Goal: Task Accomplishment & Management: Use online tool/utility

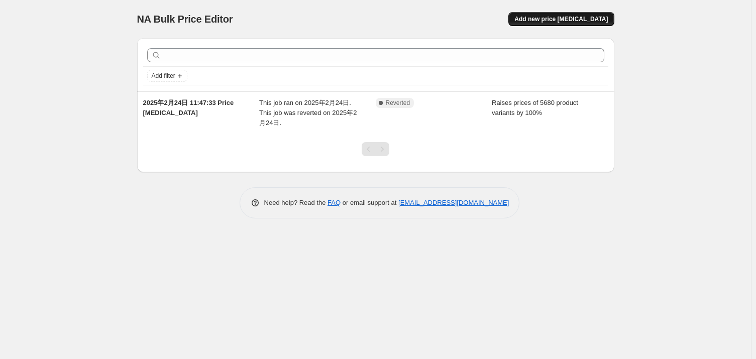
click at [547, 18] on span "Add new price [MEDICAL_DATA]" at bounding box center [560, 19] width 93 height 8
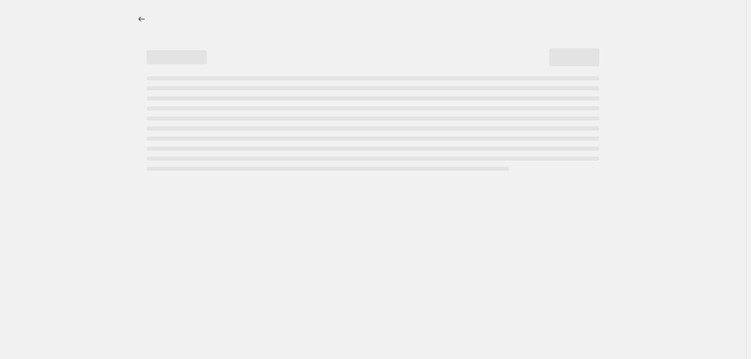
select select "percentage"
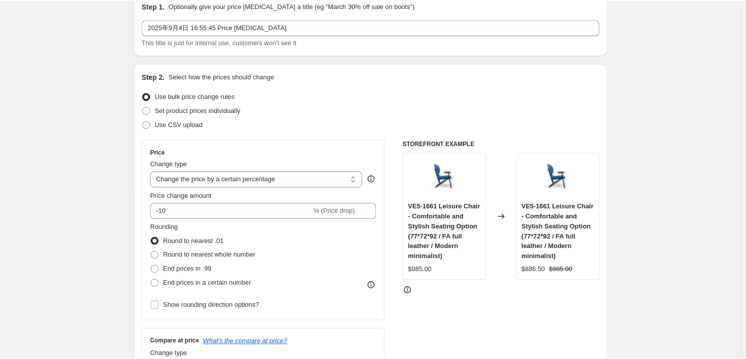
scroll to position [91, 0]
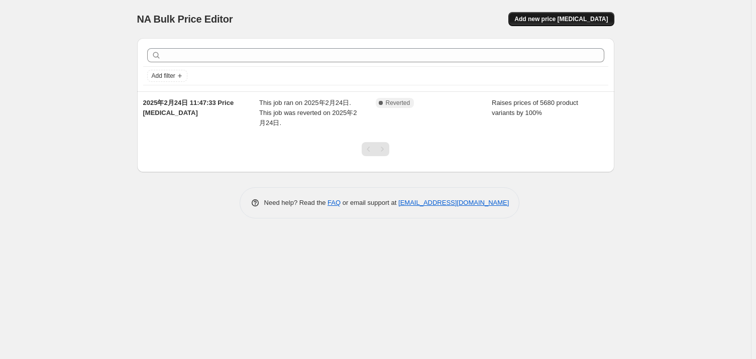
click at [542, 15] on button "Add new price [MEDICAL_DATA]" at bounding box center [560, 19] width 105 height 14
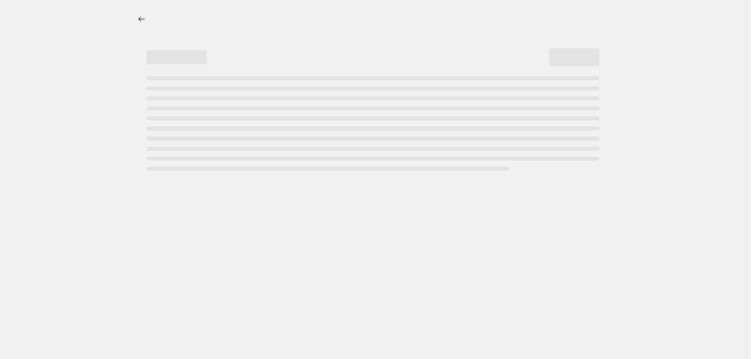
select select "percentage"
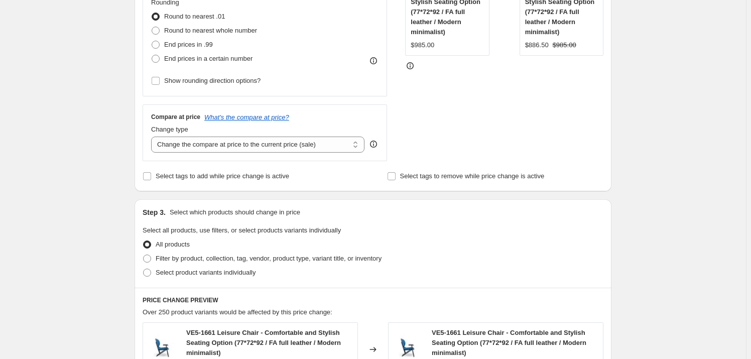
scroll to position [274, 0]
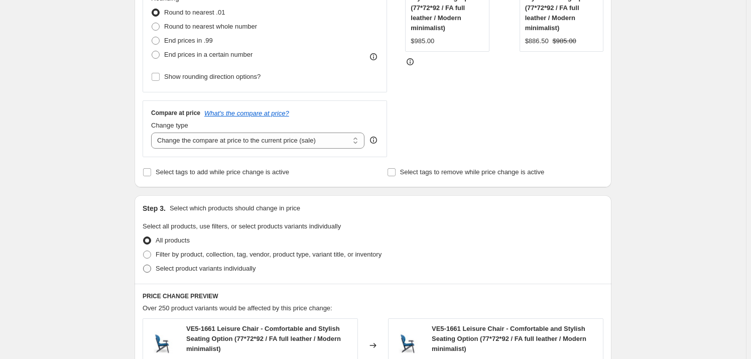
click at [161, 270] on span "Select product variants individually" at bounding box center [206, 269] width 100 height 8
click at [144, 265] on input "Select product variants individually" at bounding box center [143, 265] width 1 height 1
radio input "true"
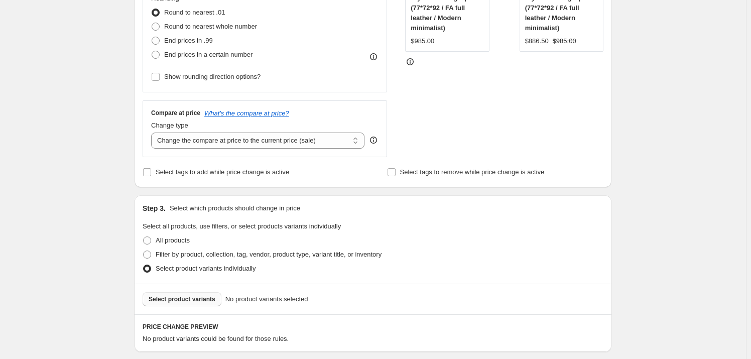
click at [187, 300] on span "Select product variants" at bounding box center [182, 299] width 67 height 8
click at [176, 256] on span "Filter by product, collection, tag, vendor, product type, variant title, or inv…" at bounding box center [269, 255] width 226 height 8
click at [144, 251] on input "Filter by product, collection, tag, vendor, product type, variant title, or inv…" at bounding box center [143, 251] width 1 height 1
radio input "true"
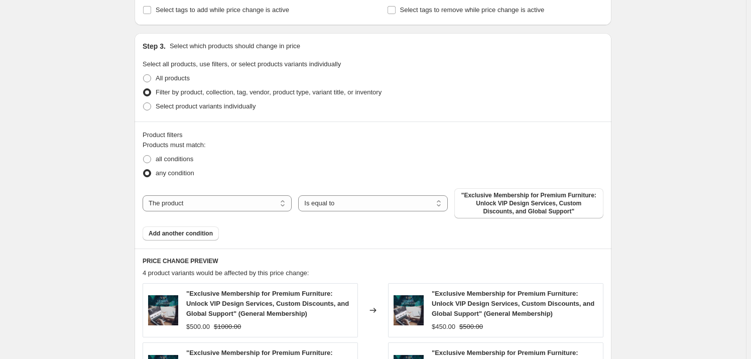
scroll to position [456, 0]
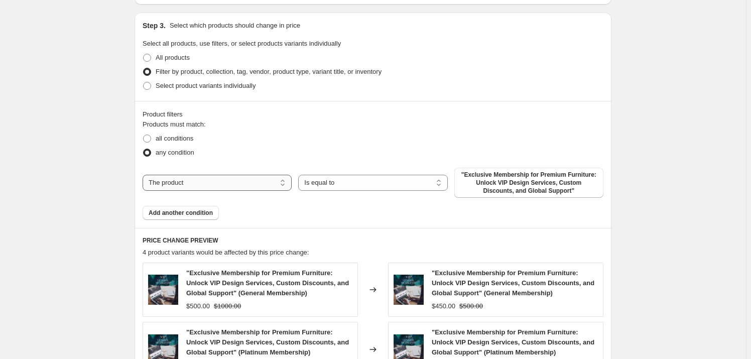
click at [177, 183] on select "The product The product's collection The product's tag The product's vendor The…" at bounding box center [217, 183] width 149 height 16
click at [192, 177] on select "The product The product's collection The product's tag The product's vendor The…" at bounding box center [217, 183] width 149 height 16
select select "collection"
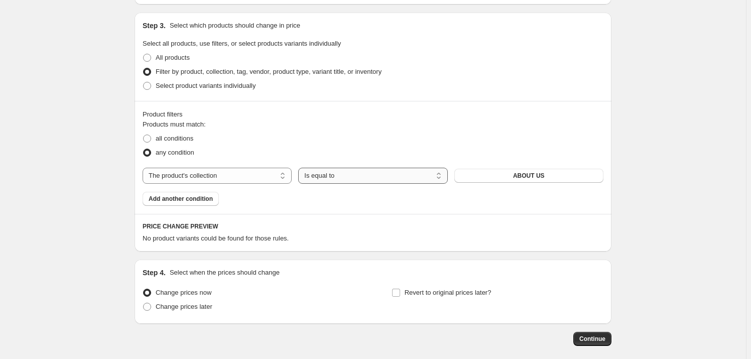
click at [346, 174] on select "Is equal to Is not equal to" at bounding box center [372, 176] width 149 height 16
click at [488, 177] on button "ABOUT US" at bounding box center [528, 176] width 149 height 14
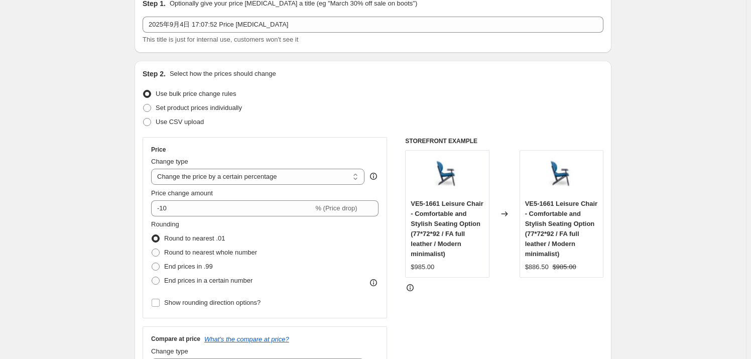
scroll to position [0, 0]
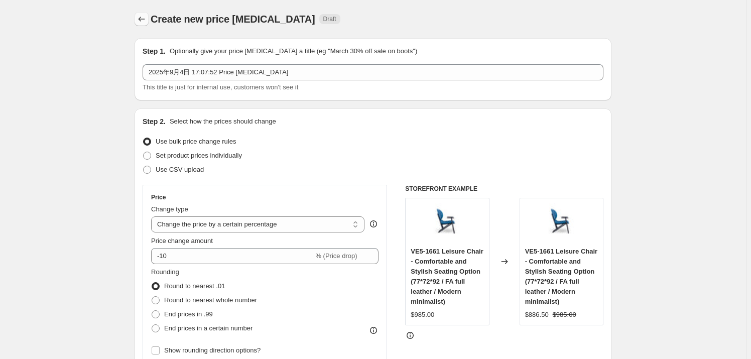
click at [141, 23] on icon "Price change jobs" at bounding box center [142, 19] width 10 height 10
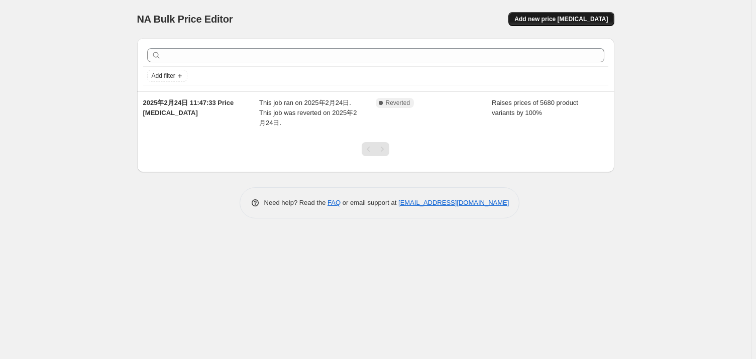
click at [581, 19] on span "Add new price change job" at bounding box center [560, 19] width 93 height 8
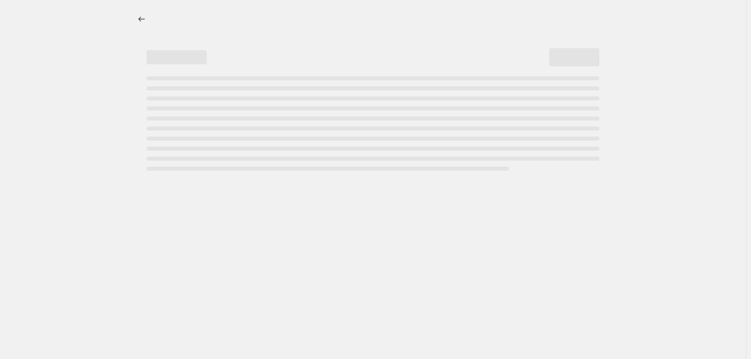
select select "percentage"
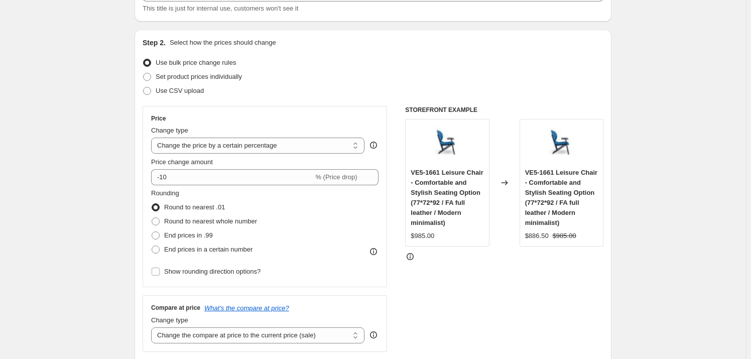
scroll to position [91, 0]
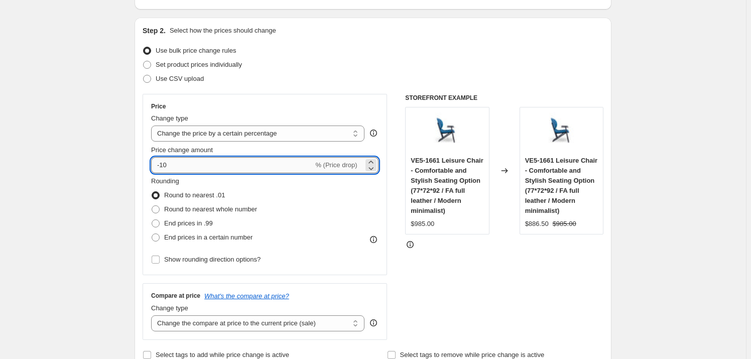
click at [270, 166] on input "-10" at bounding box center [232, 165] width 162 height 16
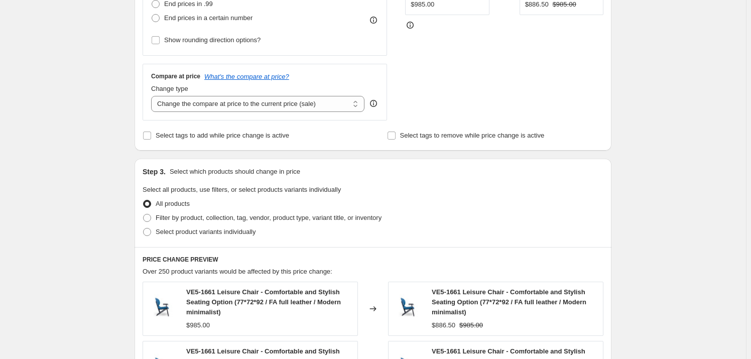
scroll to position [365, 0]
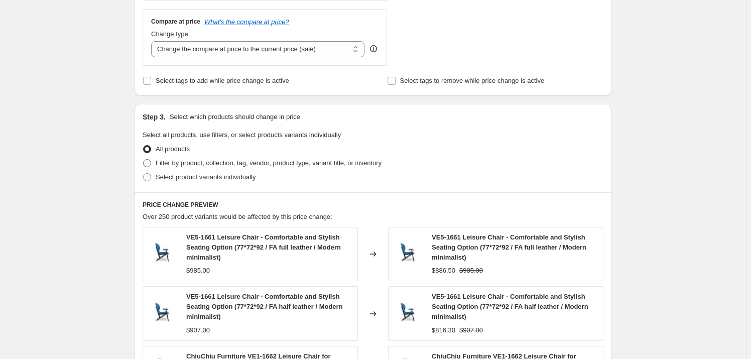
type input "-50"
click at [174, 168] on label "Filter by product, collection, tag, vendor, product type, variant title, or inv…" at bounding box center [262, 163] width 239 height 14
click at [144, 160] on input "Filter by product, collection, tag, vendor, product type, variant title, or inv…" at bounding box center [143, 159] width 1 height 1
radio input "true"
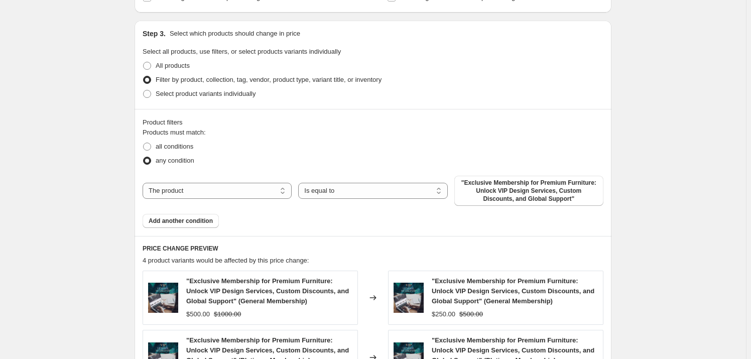
scroll to position [456, 0]
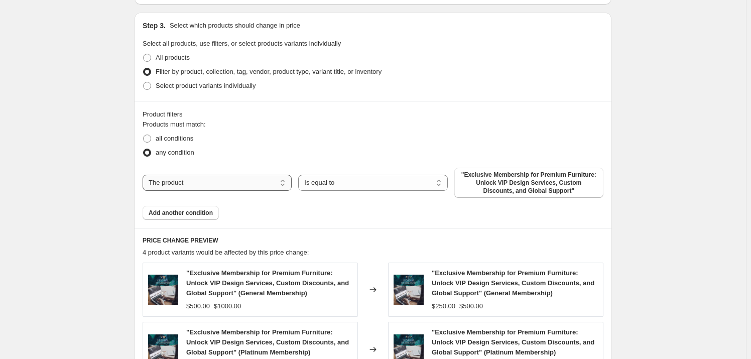
click at [227, 176] on select "The product The product's collection The product's tag The product's vendor The…" at bounding box center [217, 183] width 149 height 16
select select "collection"
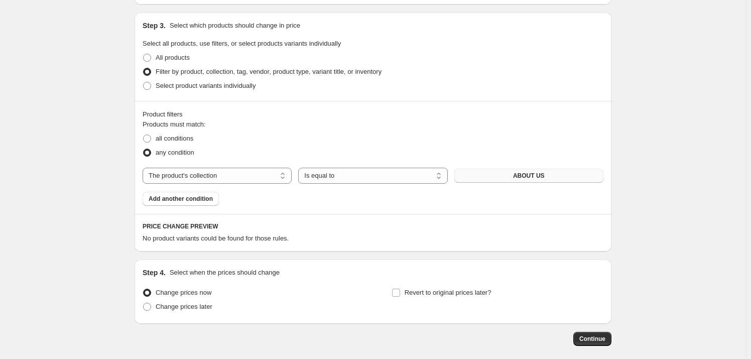
click at [562, 175] on button "ABOUT US" at bounding box center [528, 176] width 149 height 14
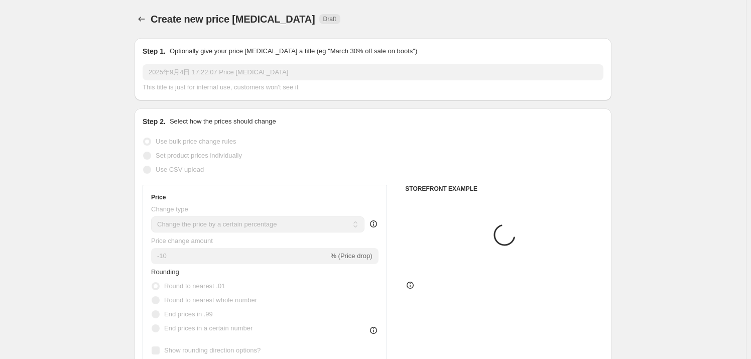
select select "percentage"
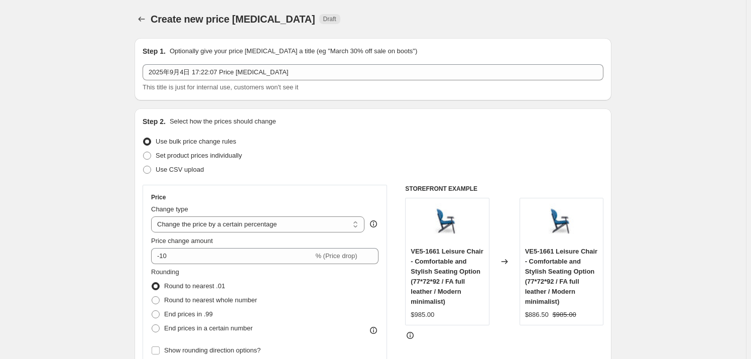
drag, startPoint x: 678, startPoint y: 94, endPoint x: 699, endPoint y: 188, distance: 96.2
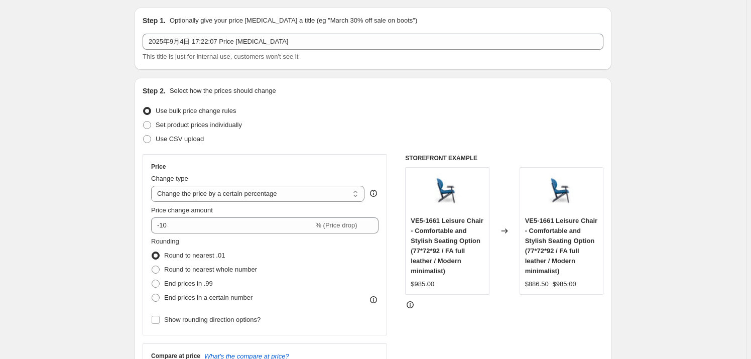
scroll to position [45, 0]
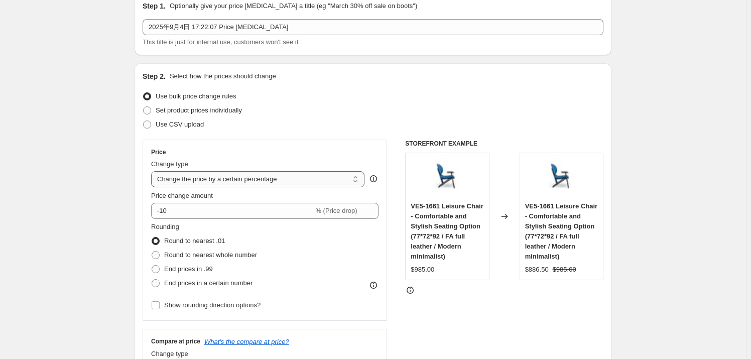
click at [235, 181] on select "Change the price to a certain amount Change the price by a certain amount Chang…" at bounding box center [257, 179] width 213 height 16
click at [237, 181] on select "Change the price to a certain amount Change the price by a certain amount Chang…" at bounding box center [257, 179] width 213 height 16
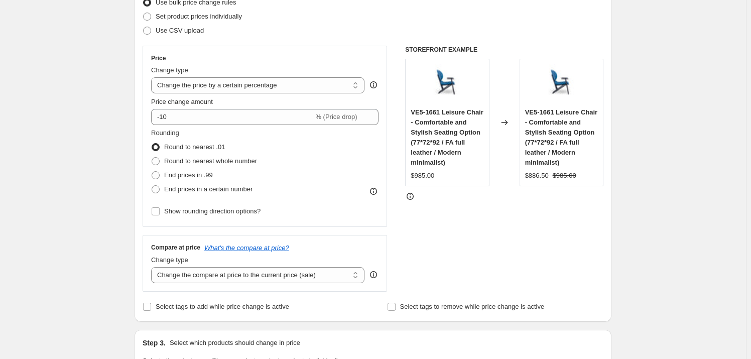
scroll to position [137, 0]
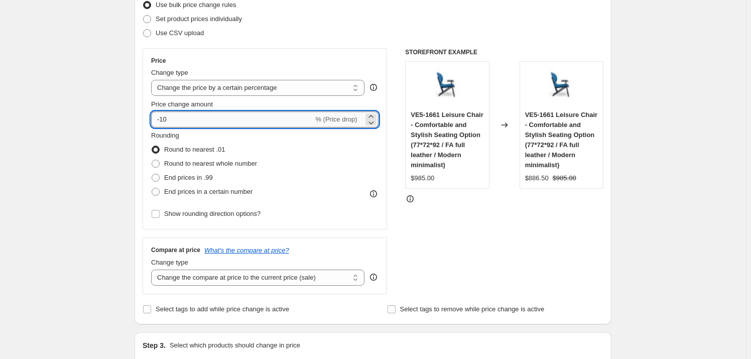
click at [181, 117] on input "-10" at bounding box center [232, 119] width 162 height 16
drag, startPoint x: 199, startPoint y: 116, endPoint x: 112, endPoint y: 116, distance: 87.4
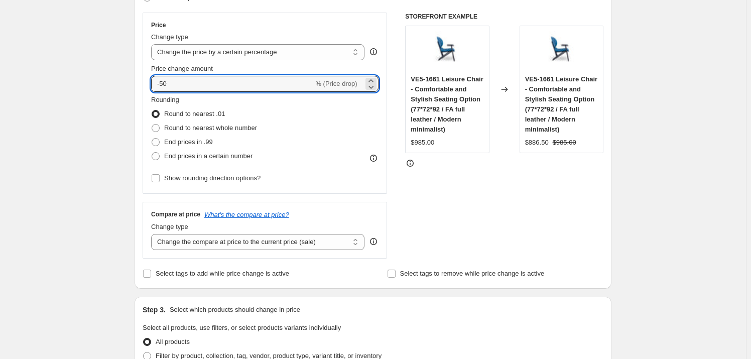
scroll to position [182, 0]
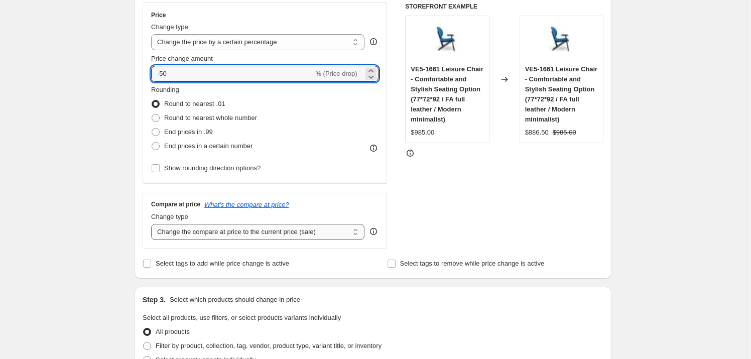
type input "-50"
click at [176, 233] on select "Change the compare at price to the current price (sale) Change the compare at p…" at bounding box center [257, 232] width 213 height 16
click at [201, 233] on select "Change the compare at price to the current price (sale) Change the compare at p…" at bounding box center [257, 232] width 213 height 16
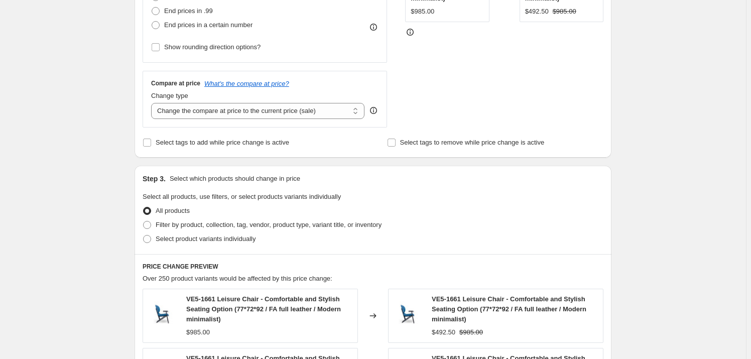
scroll to position [319, 0]
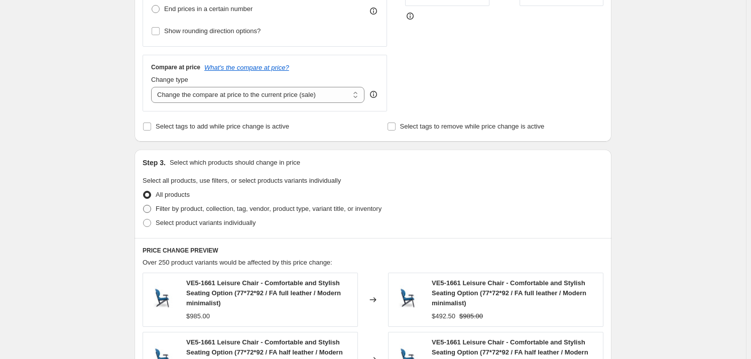
click at [176, 210] on span "Filter by product, collection, tag, vendor, product type, variant title, or inv…" at bounding box center [269, 209] width 226 height 8
click at [144, 205] on input "Filter by product, collection, tag, vendor, product type, variant title, or inv…" at bounding box center [143, 205] width 1 height 1
radio input "true"
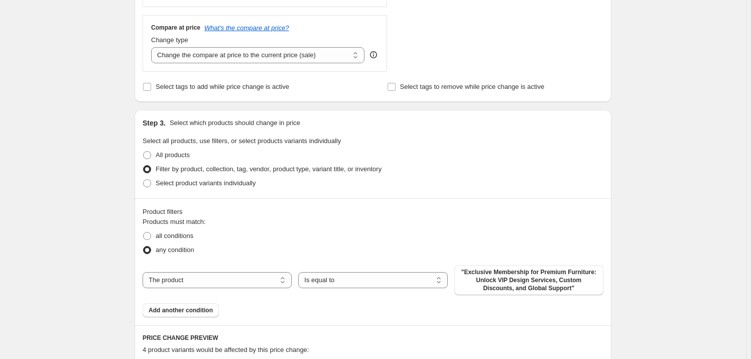
scroll to position [411, 0]
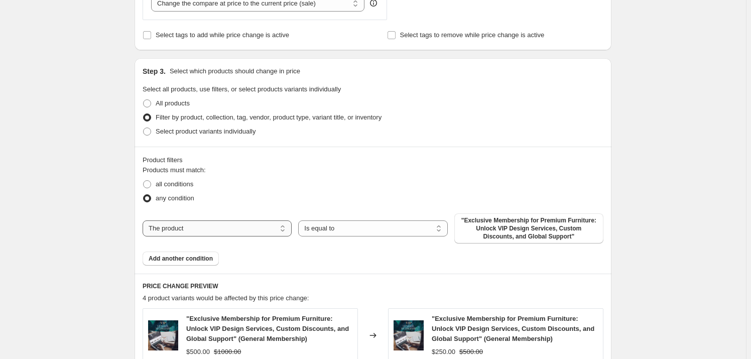
click at [219, 230] on select "The product The product's collection The product's tag The product's vendor The…" at bounding box center [217, 228] width 149 height 16
select select "collection"
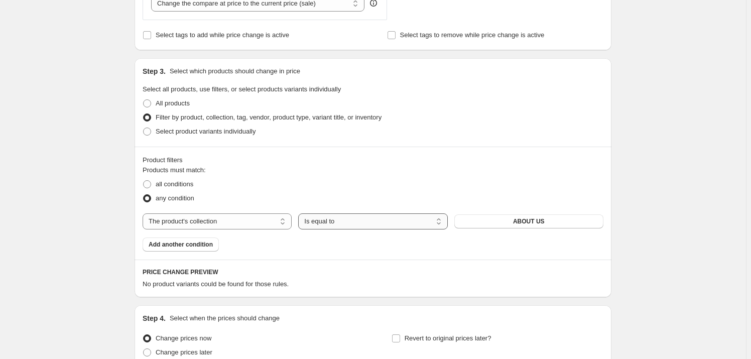
click at [347, 220] on select "Is equal to Is not equal to" at bounding box center [372, 221] width 149 height 16
click at [477, 245] on div "Products must match: all conditions any condition The product The product's col…" at bounding box center [373, 208] width 461 height 86
click at [507, 221] on button "ABOUT US" at bounding box center [528, 221] width 149 height 14
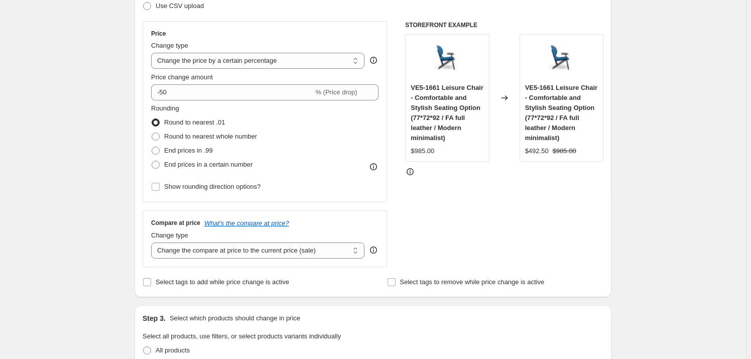
scroll to position [392, 0]
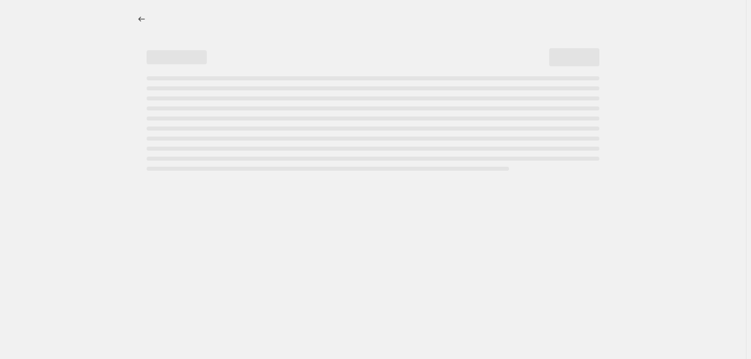
select select "percentage"
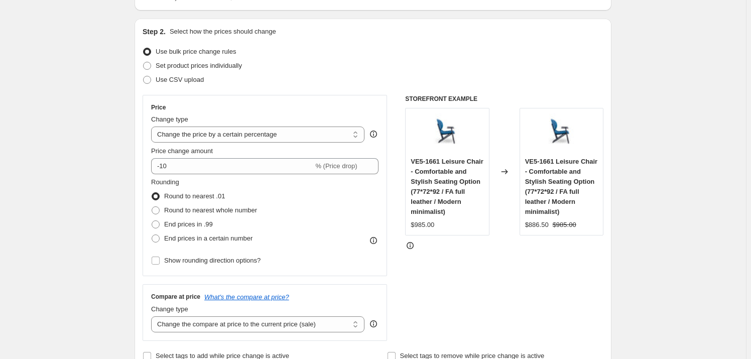
scroll to position [91, 0]
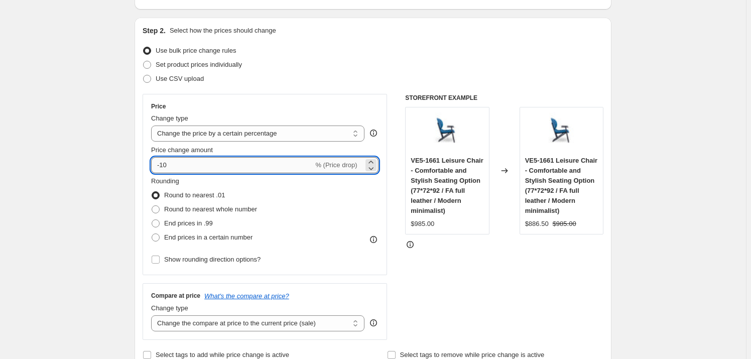
click at [181, 168] on input "-10" at bounding box center [232, 165] width 162 height 16
type input "-1"
type input "-50"
click at [385, 60] on div "Set product prices individually" at bounding box center [373, 65] width 461 height 14
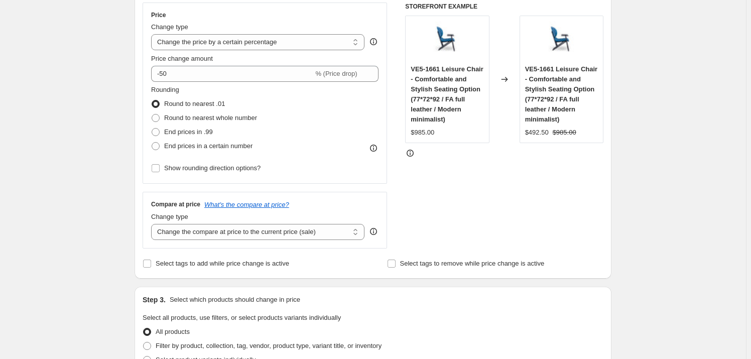
scroll to position [365, 0]
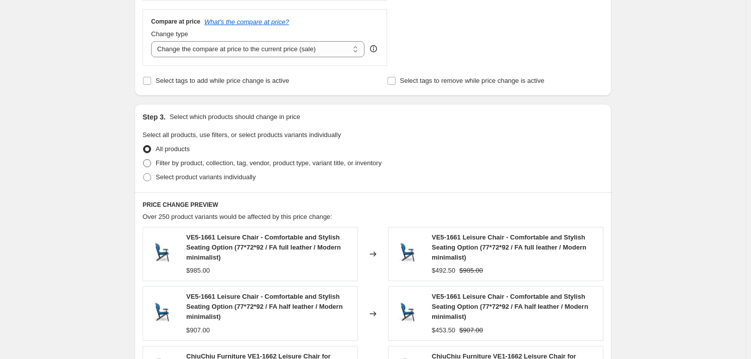
click at [181, 165] on span "Filter by product, collection, tag, vendor, product type, variant title, or inv…" at bounding box center [269, 163] width 226 height 8
click at [144, 160] on input "Filter by product, collection, tag, vendor, product type, variant title, or inv…" at bounding box center [143, 159] width 1 height 1
radio input "true"
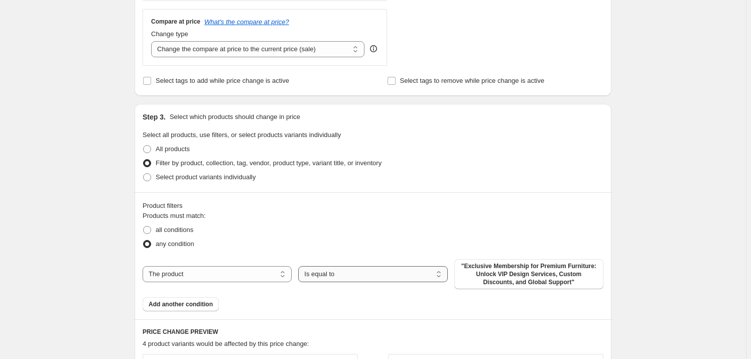
click at [323, 278] on select "Is equal to Is not equal to" at bounding box center [372, 274] width 149 height 16
click at [522, 215] on fieldset "Products must match: all conditions any condition" at bounding box center [373, 231] width 461 height 40
click at [517, 276] on span ""Exclusive Membership for Premium Furniture: Unlock VIP Design Services, Custom…" at bounding box center [528, 274] width 137 height 24
click at [235, 279] on select "The product The product's collection The product's tag The product's vendor The…" at bounding box center [217, 274] width 149 height 16
select select "collection"
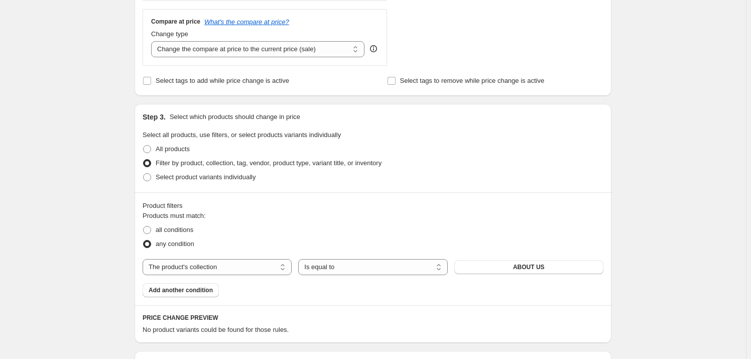
click at [522, 275] on div "Products must match: all conditions any condition The product The product's col…" at bounding box center [373, 254] width 461 height 86
click at [523, 269] on span "ABOUT US" at bounding box center [529, 267] width 32 height 8
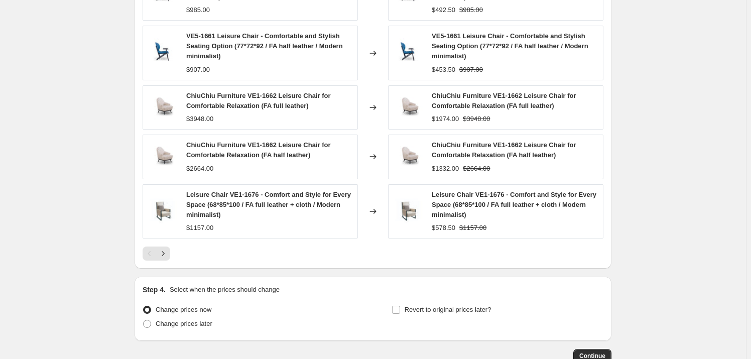
scroll to position [803, 0]
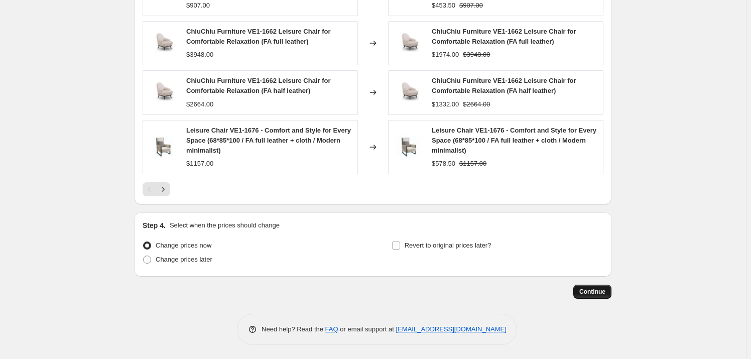
click at [605, 290] on span "Continue" at bounding box center [592, 292] width 26 height 8
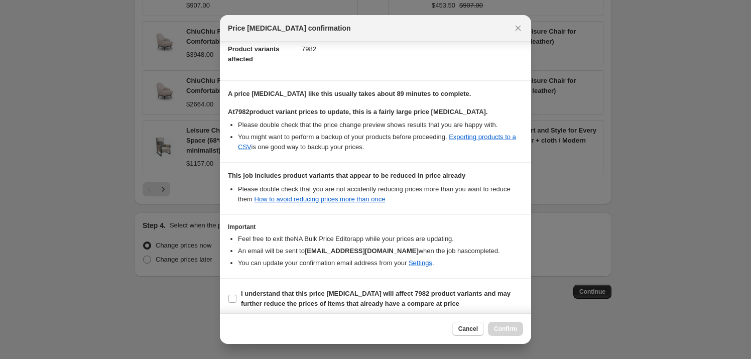
scroll to position [118, 0]
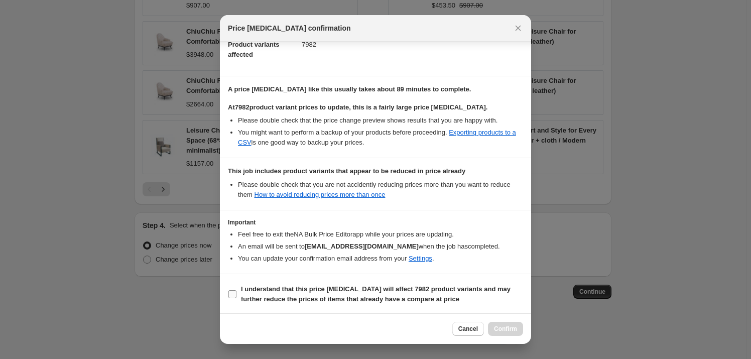
click at [228, 294] on input "I understand that this price [MEDICAL_DATA] will affect 7982 product variants a…" at bounding box center [232, 294] width 8 height 8
checkbox input "true"
click at [504, 331] on span "Confirm" at bounding box center [505, 329] width 23 height 8
